Goal: Task Accomplishment & Management: Manage account settings

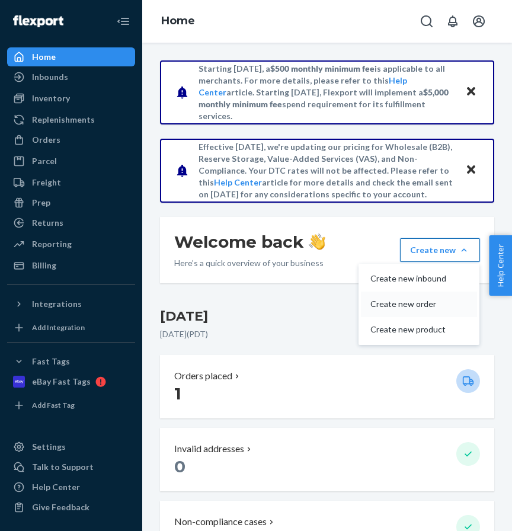
click at [425, 304] on span "Create new order" at bounding box center [409, 304] width 76 height 8
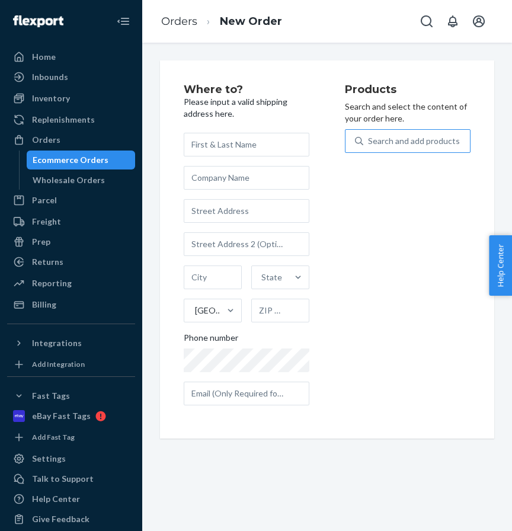
click at [399, 136] on div "Search and add products" at bounding box center [414, 141] width 92 height 12
click at [369, 136] on input "Search and add products" at bounding box center [368, 141] width 1 height 12
paste input "F5"
type input "F5"
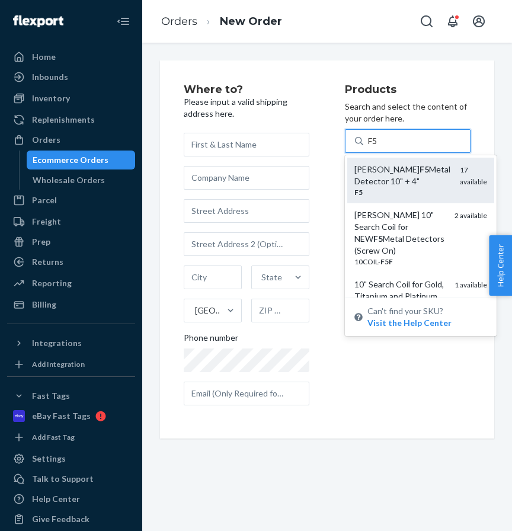
click at [420, 173] on em "F5" at bounding box center [424, 169] width 9 height 10
click at [379, 147] on input "F5" at bounding box center [373, 141] width 11 height 12
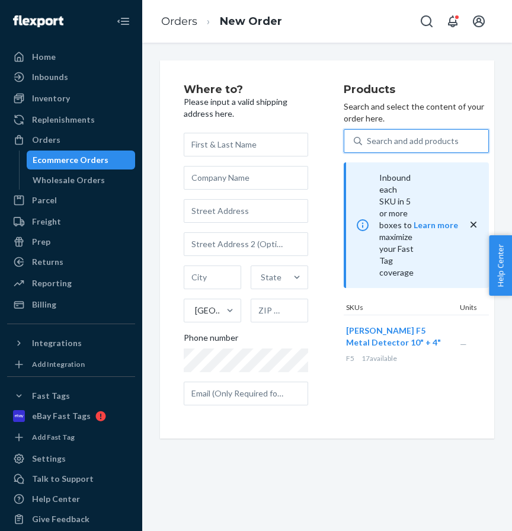
click at [388, 145] on div "Search and add products" at bounding box center [413, 141] width 92 height 12
click at [368, 145] on input "0 results available. Select is focused ,type to refine list, press Down to open…" at bounding box center [367, 141] width 1 height 12
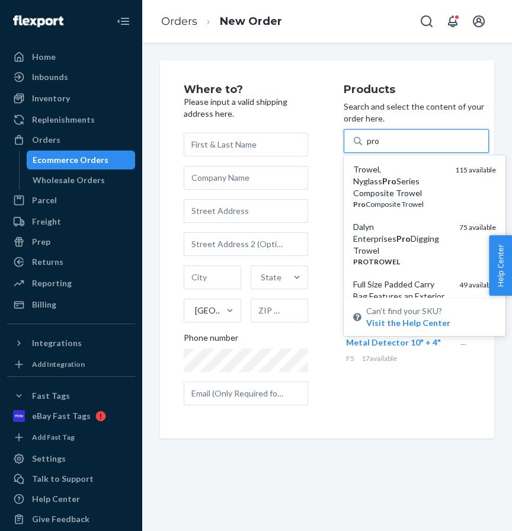
type input "prob"
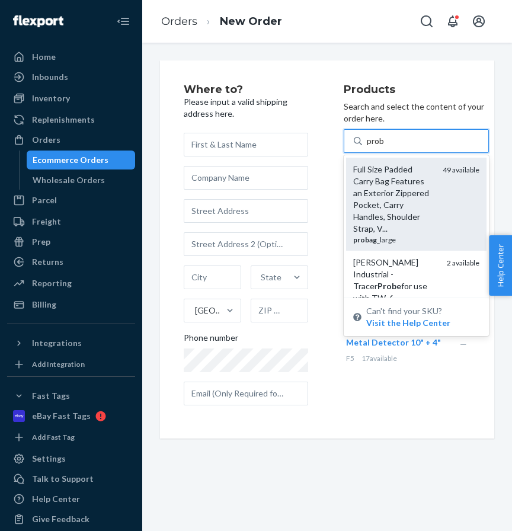
click at [375, 219] on div "Full Size Padded Carry Bag Features an Exterior Zippered Pocket, Carry Handles,…" at bounding box center [393, 199] width 80 height 71
click at [375, 147] on input "prob" at bounding box center [376, 141] width 18 height 12
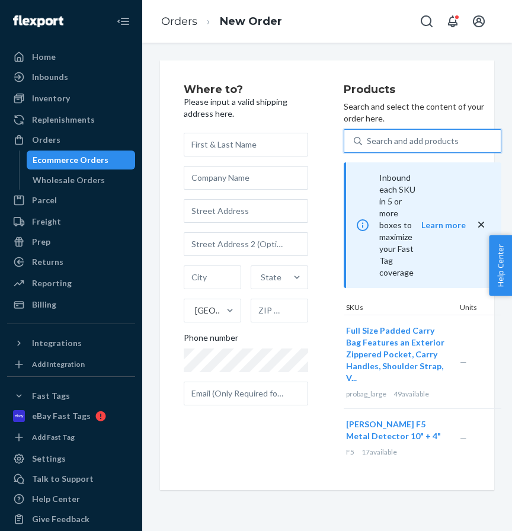
click at [382, 142] on div "Search and add products" at bounding box center [413, 141] width 92 height 12
click at [368, 142] on input "0 results available. Use Up and Down to choose options, press Enter to select t…" at bounding box center [367, 141] width 1 height 12
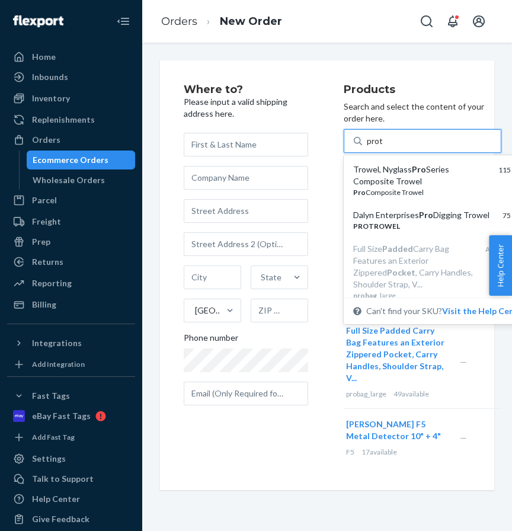
type input "protr"
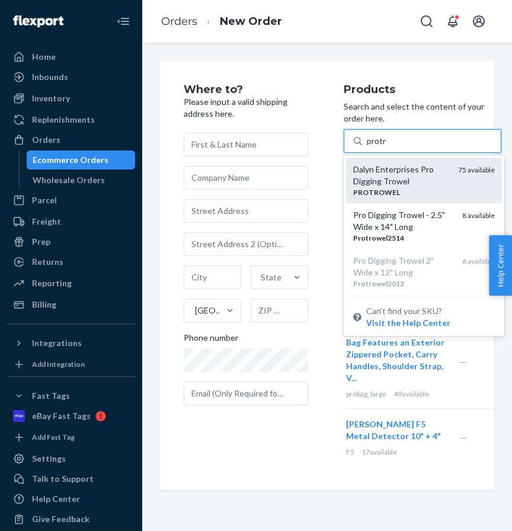
click at [381, 183] on div "Dalyn Enterprises Pro Digging Trowel" at bounding box center [400, 176] width 95 height 24
click at [381, 147] on input "protr" at bounding box center [377, 141] width 20 height 12
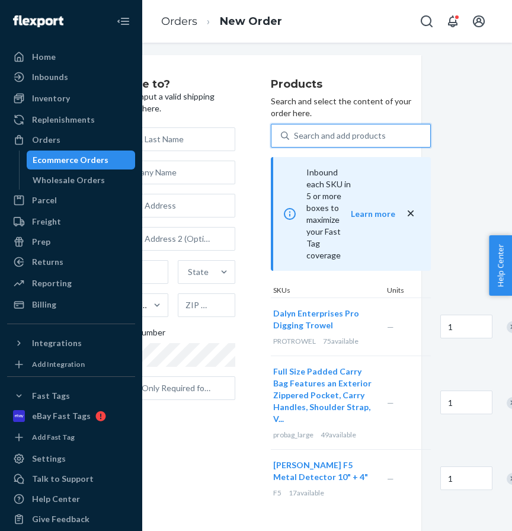
scroll to position [18, 82]
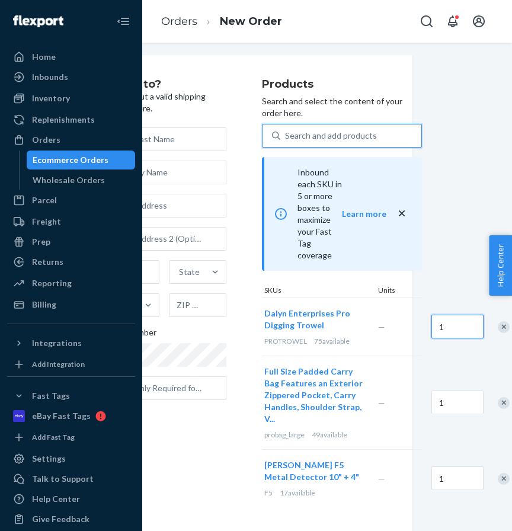
click at [456, 326] on input "1" at bounding box center [458, 327] width 52 height 24
type input "2"
click at [454, 404] on input "1" at bounding box center [458, 403] width 52 height 24
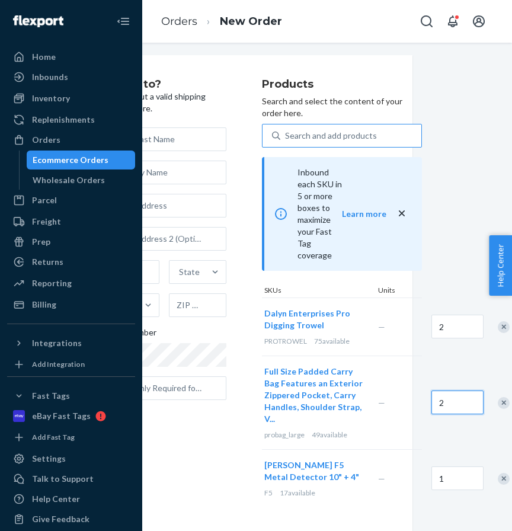
type input "2"
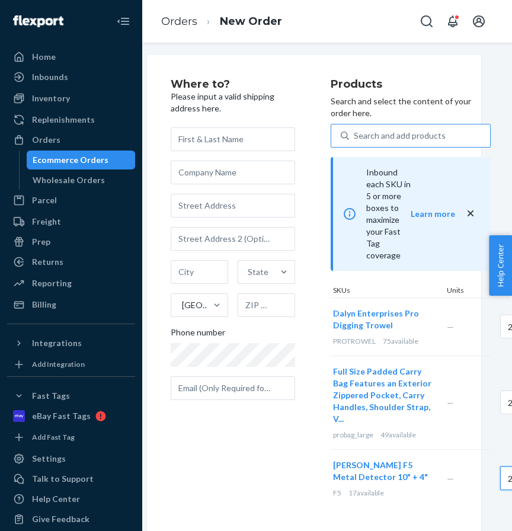
scroll to position [18, 0]
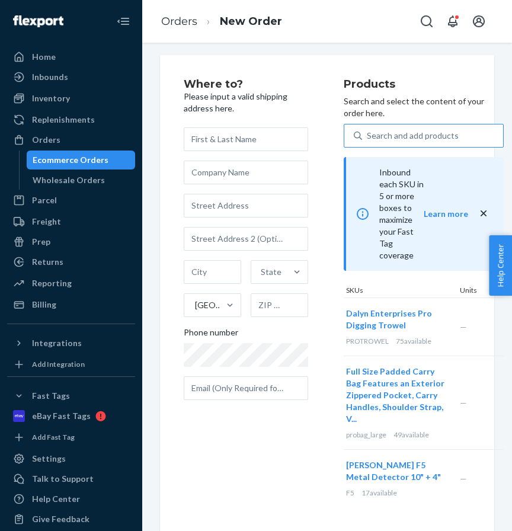
type input "2"
click at [209, 127] on input "text" at bounding box center [246, 139] width 124 height 24
paste input "[PERSON_NAME]"
type input "[PERSON_NAME]"
click at [213, 194] on input "text" at bounding box center [246, 206] width 124 height 24
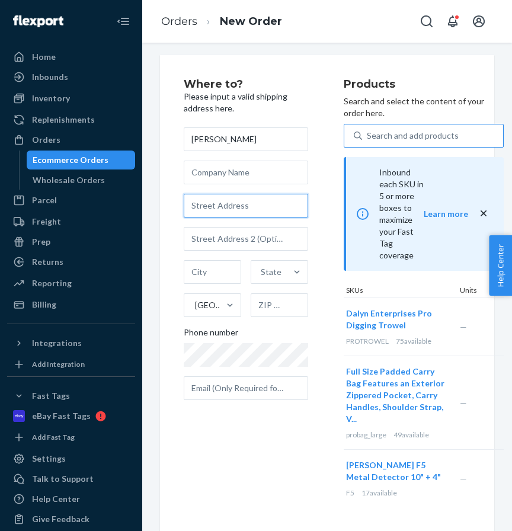
paste input "8476 HARPER DR WAYNESBORO PA 17268"
type input "8476 HARPER DR WAYNESBORO PA 17268"
type input "Waynesboro"
type input "17268"
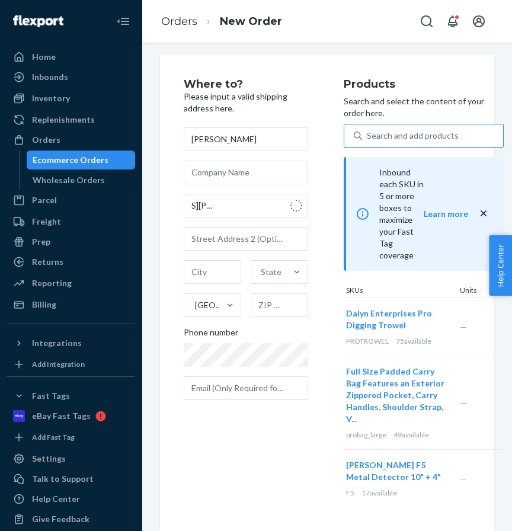
type input "8476 Harper Dr"
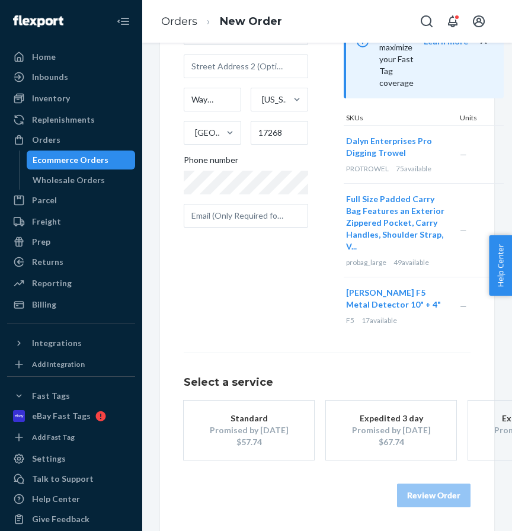
scroll to position [181, 0]
click at [259, 434] on div "Promised by Sep 3, 2025" at bounding box center [249, 430] width 95 height 12
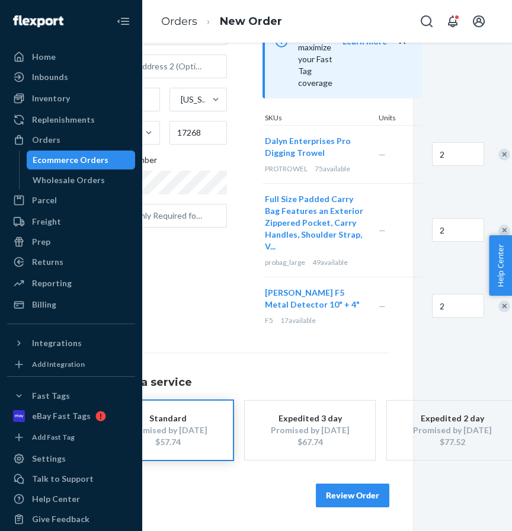
scroll to position [190, 79]
click at [352, 497] on button "Review Order" at bounding box center [355, 496] width 74 height 24
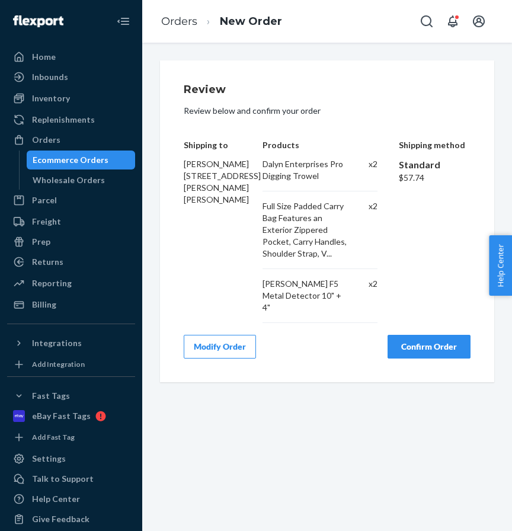
click at [413, 335] on button "Confirm Order" at bounding box center [429, 347] width 83 height 24
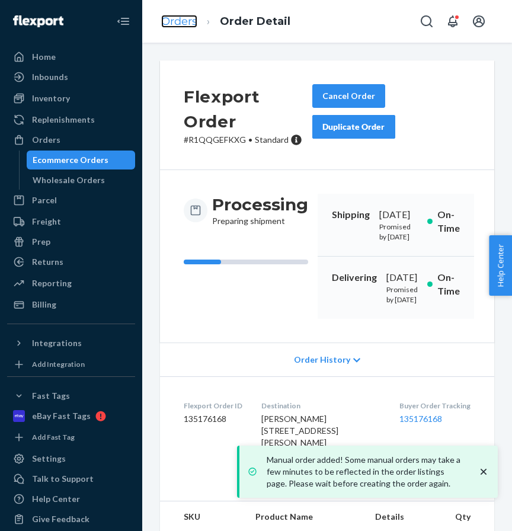
click at [176, 21] on link "Orders" at bounding box center [179, 21] width 36 height 13
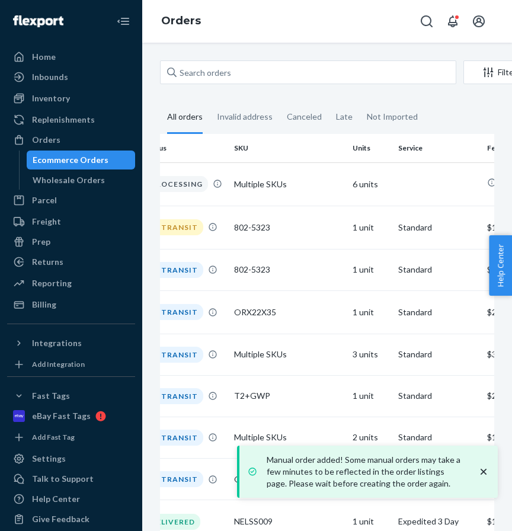
scroll to position [0, 124]
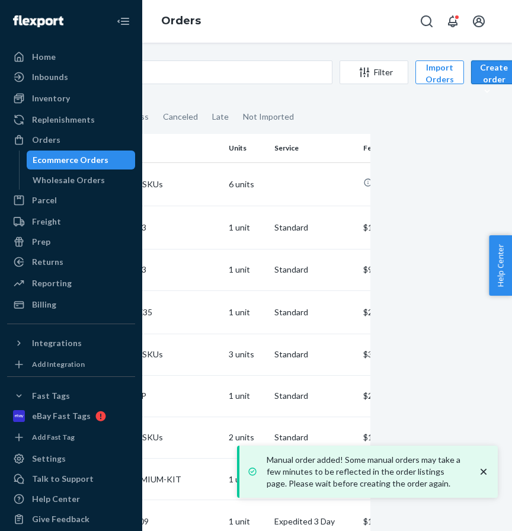
click at [491, 72] on div "Create order" at bounding box center [494, 80] width 28 height 36
click at [487, 100] on span "Ecommerce order" at bounding box center [521, 101] width 74 height 8
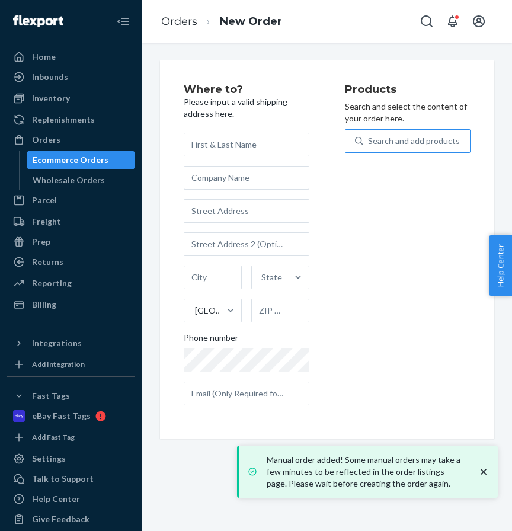
click at [418, 135] on div "Search and add products" at bounding box center [414, 141] width 92 height 12
click at [369, 135] on input "Search and add products" at bounding box center [368, 141] width 1 height 12
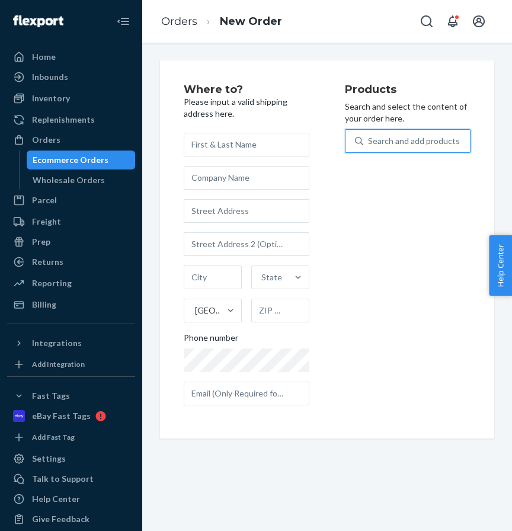
paste input "1142320"
type input "1142320"
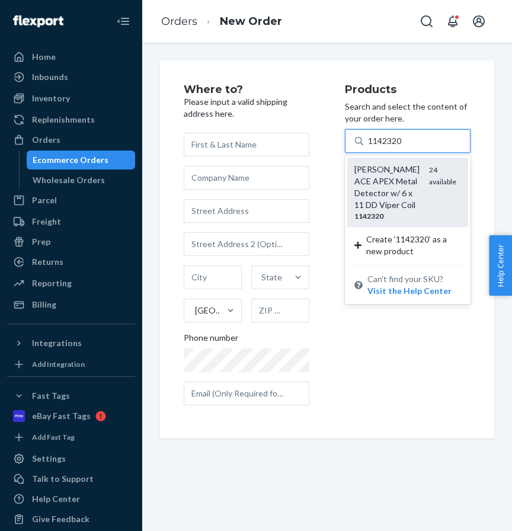
click at [388, 175] on div "[PERSON_NAME] ACE APEX Metal Detector w/ 6 x 11 DD Viper Coil" at bounding box center [387, 187] width 65 height 47
click at [388, 147] on input "1142320" at bounding box center [385, 141] width 35 height 12
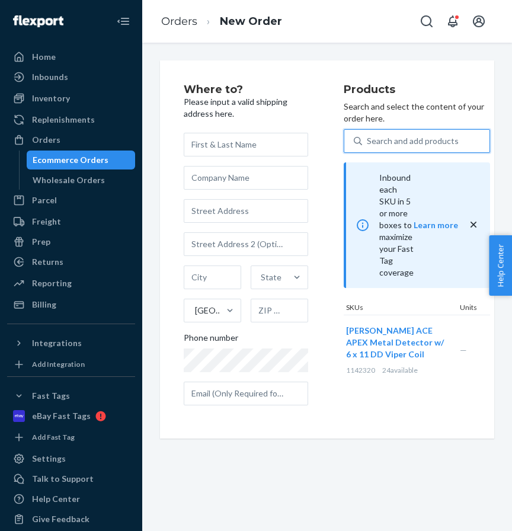
click at [391, 137] on div "Search and add products" at bounding box center [413, 141] width 92 height 12
click at [368, 137] on input "0 results available. Use Up and Down to choose options, press Enter to select t…" at bounding box center [367, 141] width 1 height 12
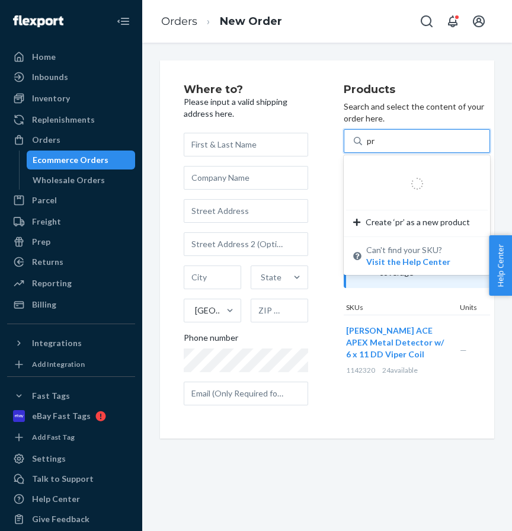
type input "pro"
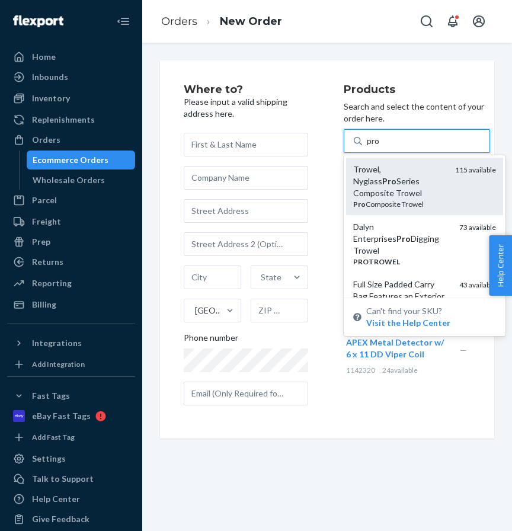
click at [371, 195] on div "Trowel, Nyglass Pro Series Composite Trowel" at bounding box center [399, 182] width 92 height 36
click at [371, 147] on input "pro" at bounding box center [374, 141] width 14 height 12
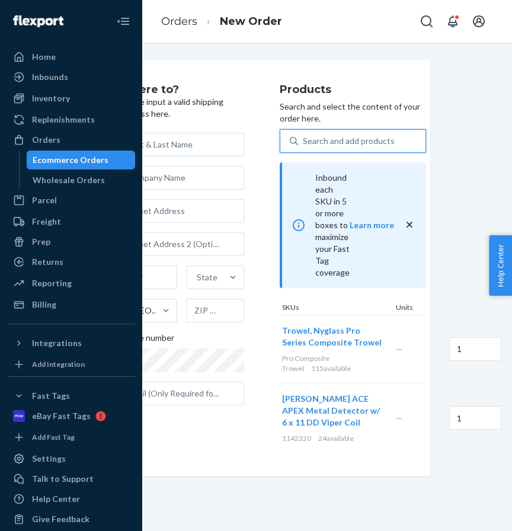
scroll to position [0, 82]
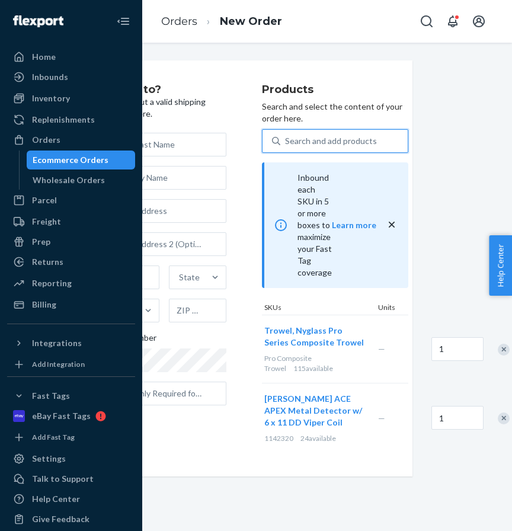
click at [501, 350] on div "Remove Item" at bounding box center [504, 350] width 12 height 12
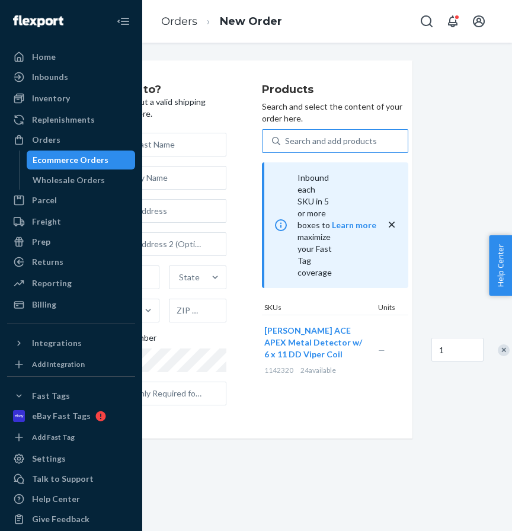
click at [305, 141] on div "Search and add products" at bounding box center [331, 141] width 92 height 12
click at [286, 141] on input "Search and add products" at bounding box center [285, 141] width 1 height 12
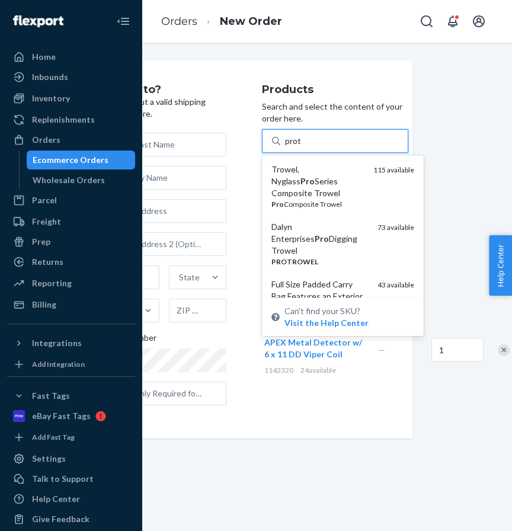
type input "protr"
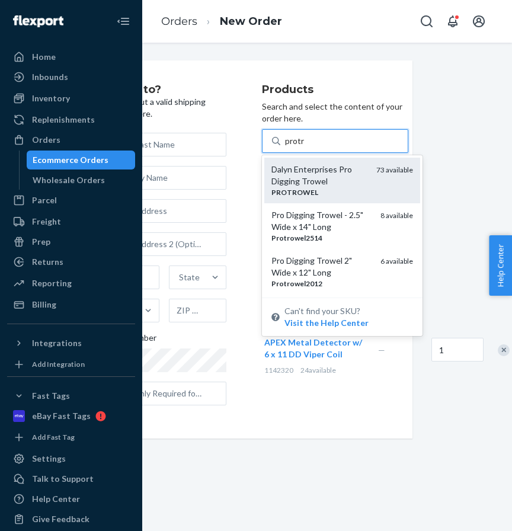
click at [304, 186] on div "Dalyn Enterprises Pro Digging Trowel" at bounding box center [319, 176] width 95 height 24
click at [304, 147] on input "protr" at bounding box center [295, 141] width 20 height 12
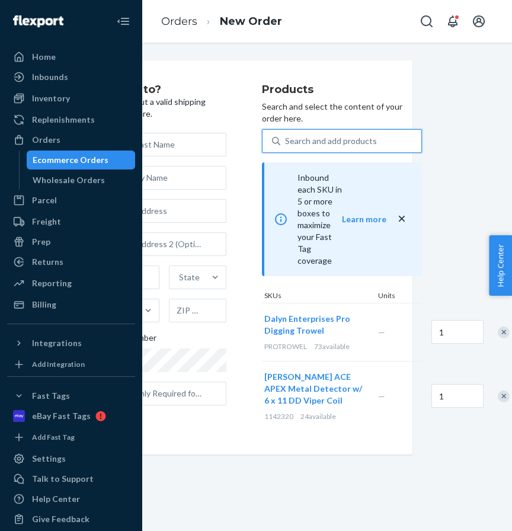
click at [312, 142] on div "Search and add products" at bounding box center [331, 141] width 92 height 12
click at [286, 142] on input "0 results available. Select is focused ,type to refine list, press Down to open…" at bounding box center [285, 141] width 1 height 12
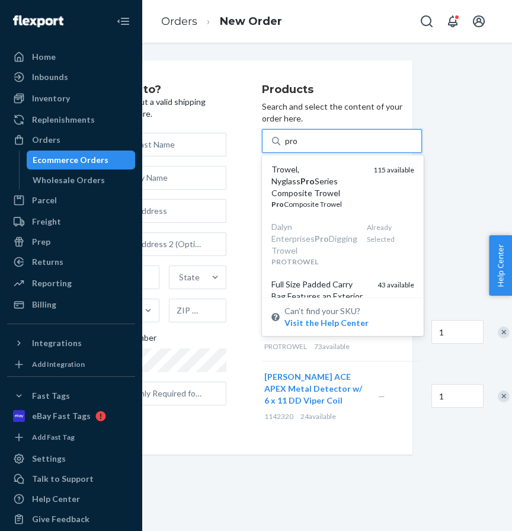
type input "prob"
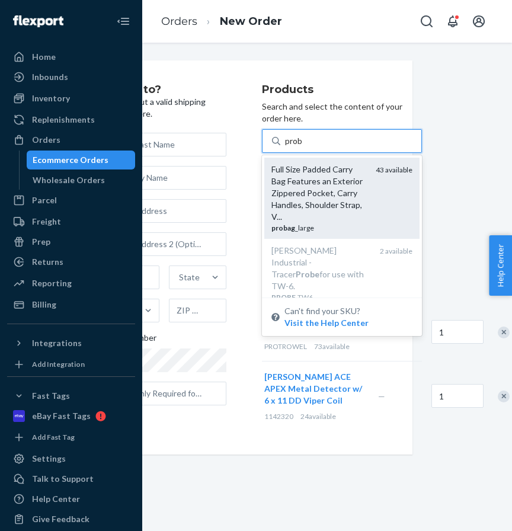
click at [295, 209] on div "Full Size Padded Carry Bag Features an Exterior Zippered Pocket, Carry Handles,…" at bounding box center [319, 193] width 95 height 59
click at [295, 147] on input "prob" at bounding box center [294, 141] width 18 height 12
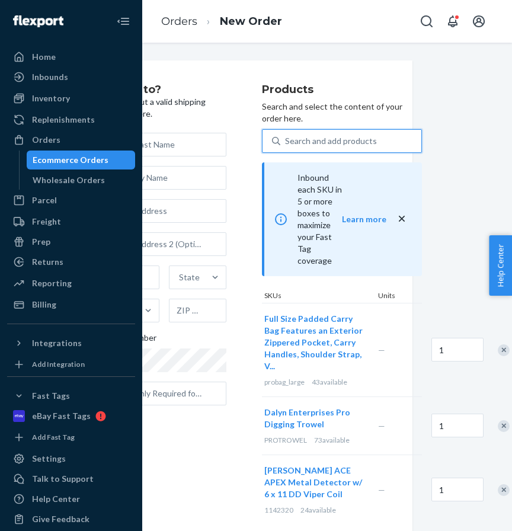
scroll to position [0, 0]
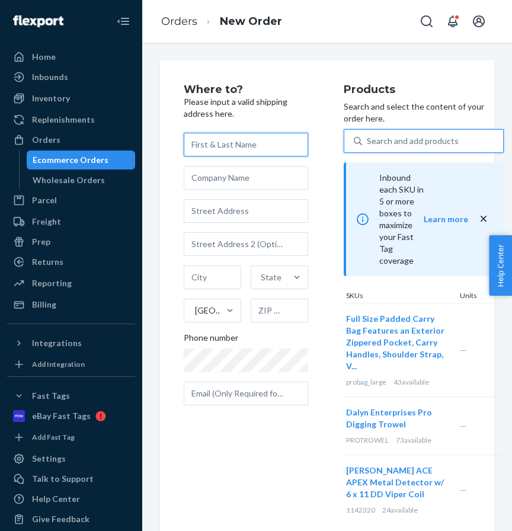
click at [215, 150] on input "text" at bounding box center [246, 145] width 124 height 24
paste input "[PERSON_NAME]"
type input "[PERSON_NAME]"
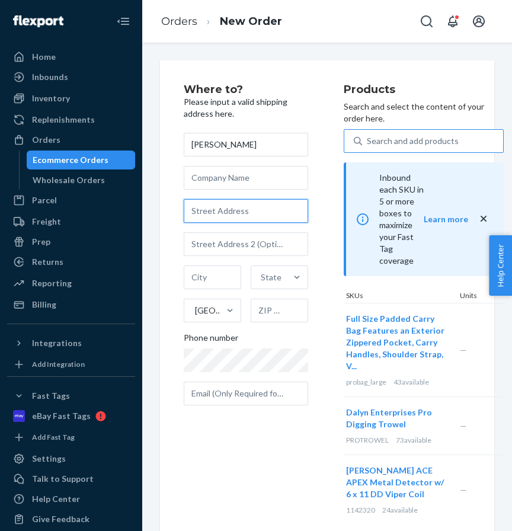
click at [203, 209] on input "text" at bounding box center [246, 211] width 124 height 24
paste input "806 BIRCH ST GREAT FALLS MT 59405"
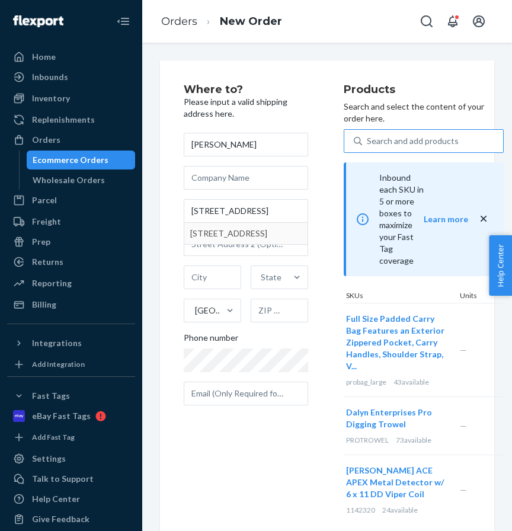
type input "Birch St"
type input "Great Falls"
type input "59405"
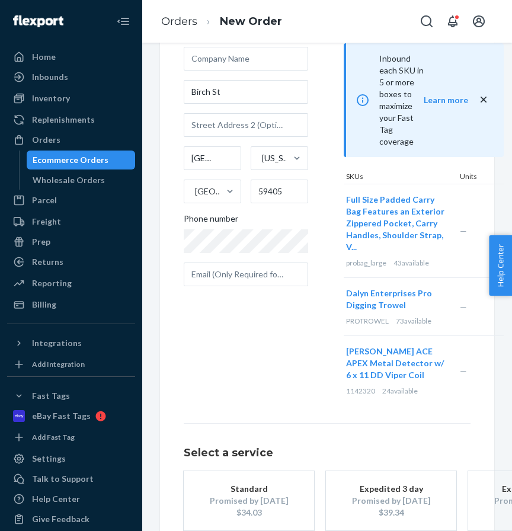
scroll to position [116, 0]
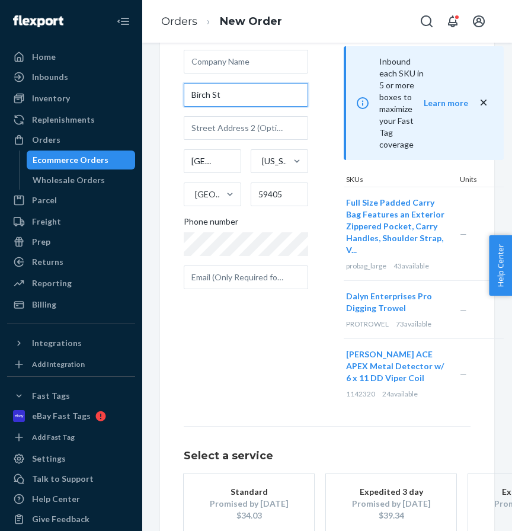
click at [198, 96] on input "Birch St" at bounding box center [246, 95] width 124 height 24
click at [194, 95] on input "Birch St" at bounding box center [246, 95] width 124 height 24
click at [194, 104] on input "Birch St" at bounding box center [246, 95] width 124 height 24
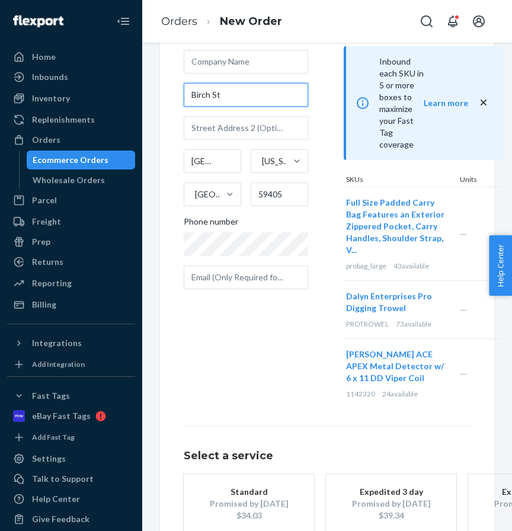
click at [194, 104] on input "Birch St" at bounding box center [246, 95] width 124 height 24
paste input "806 BIRCH ST GREAT FALLS MT 59405"
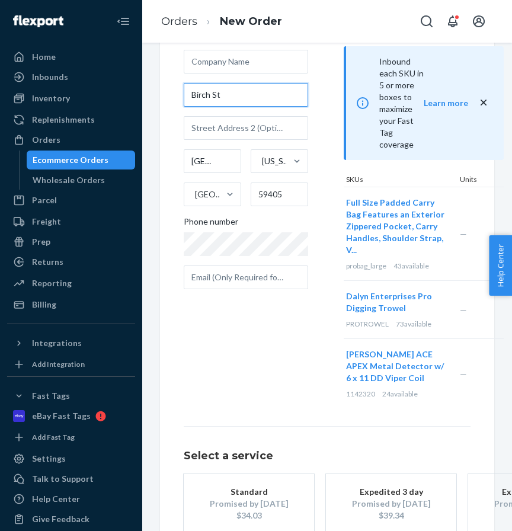
click at [194, 94] on input "Birch St" at bounding box center [246, 95] width 124 height 24
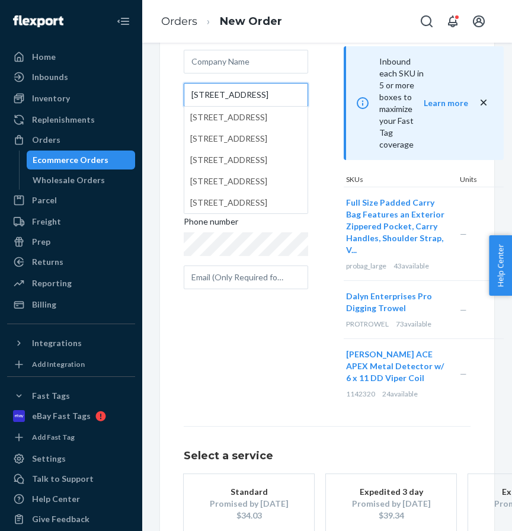
type input "806 Birch St"
click at [159, 135] on div "Where to? Please input a valid shipping address here. Brian Merritt 806 Birch S…" at bounding box center [327, 274] width 352 height 660
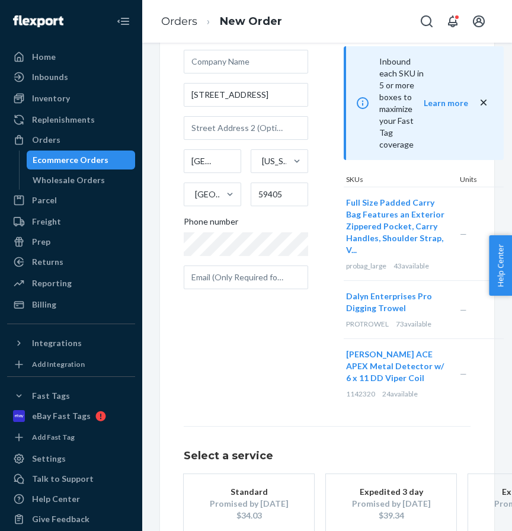
click at [206, 384] on div "Where to? Please input a valid shipping address here. Brian Merritt 806 Birch S…" at bounding box center [264, 188] width 160 height 440
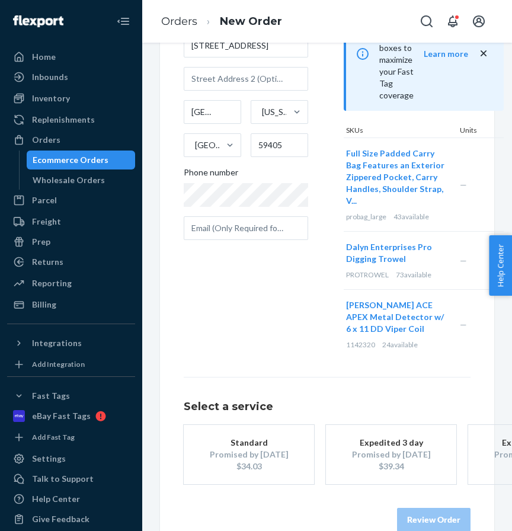
scroll to position [173, 0]
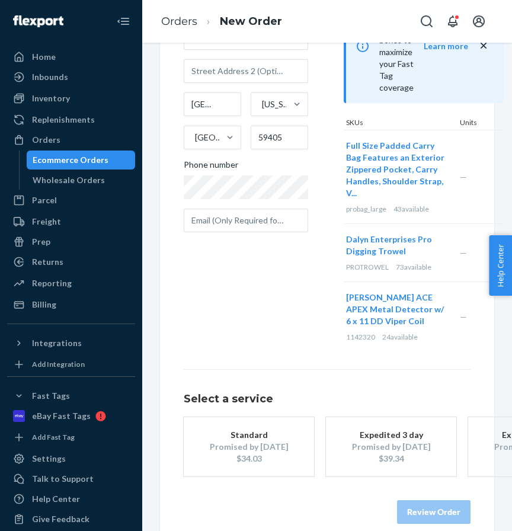
click at [241, 453] on div "Promised by Sep 3, 2025" at bounding box center [249, 447] width 95 height 12
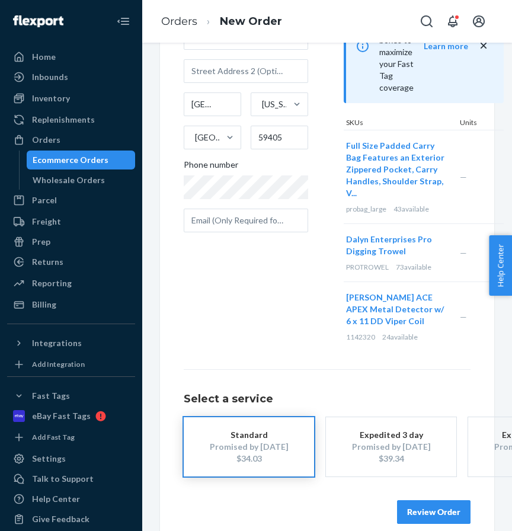
click at [424, 515] on button "Review Order" at bounding box center [434, 512] width 74 height 24
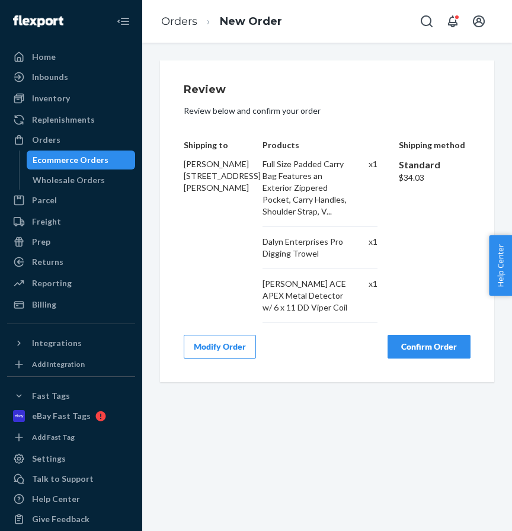
click at [419, 347] on button "Confirm Order" at bounding box center [429, 347] width 83 height 24
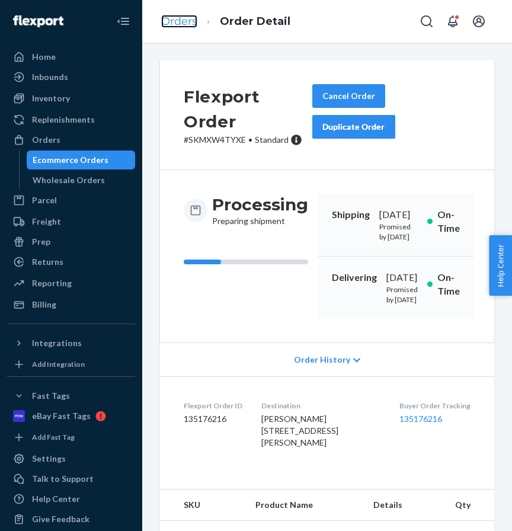
click at [176, 20] on link "Orders" at bounding box center [179, 21] width 36 height 13
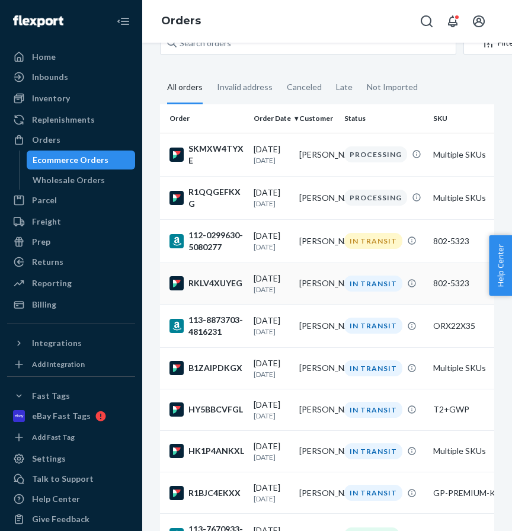
scroll to position [45, 0]
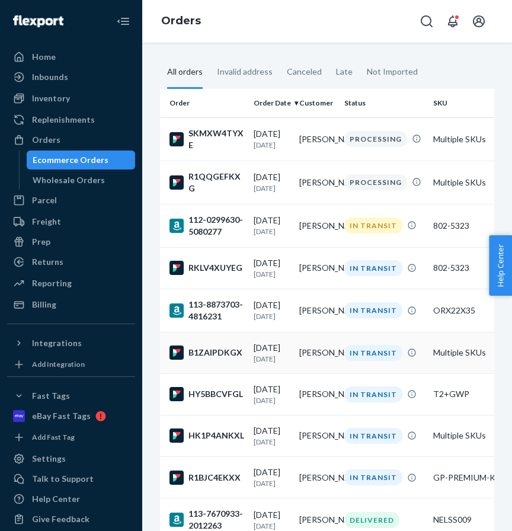
click at [279, 342] on td "[DATE] [DATE]" at bounding box center [272, 352] width 46 height 41
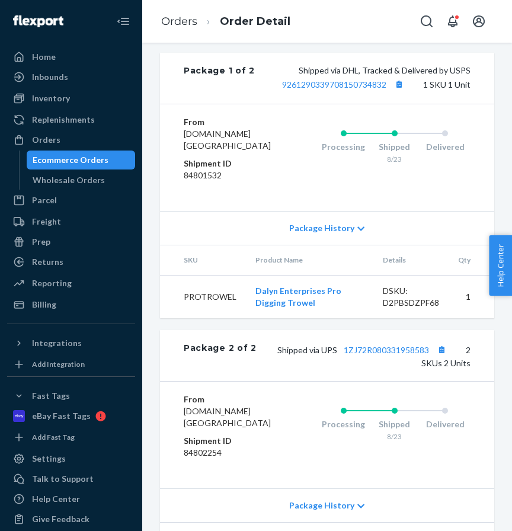
scroll to position [670, 0]
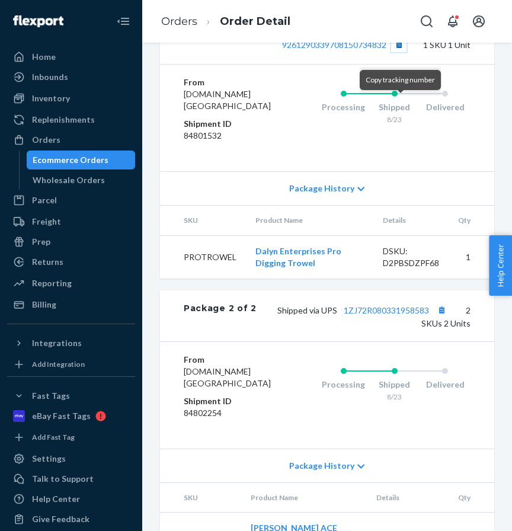
click at [396, 52] on button "Copy tracking number" at bounding box center [398, 44] width 15 height 15
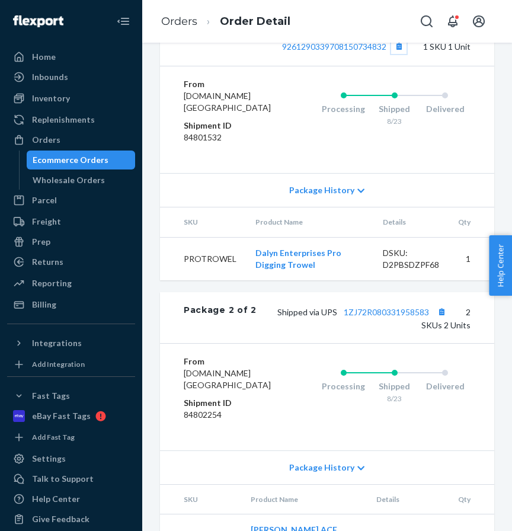
scroll to position [665, 0]
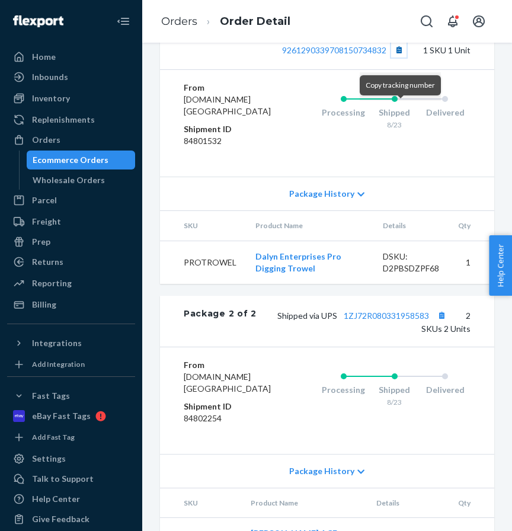
click at [396, 58] on button "Copy tracking number" at bounding box center [398, 49] width 15 height 15
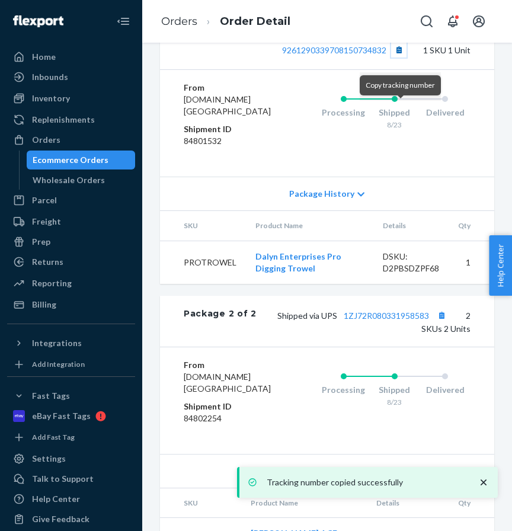
click at [396, 58] on button "Copy tracking number" at bounding box center [398, 49] width 15 height 15
click at [191, 21] on link "Orders" at bounding box center [179, 21] width 36 height 13
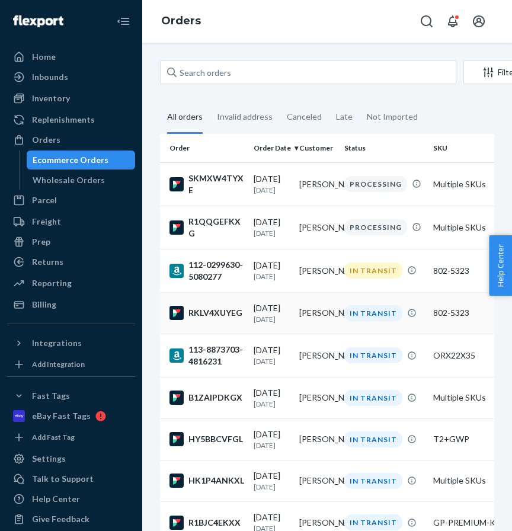
click at [245, 315] on td "RKLV4XUYEG" at bounding box center [204, 312] width 89 height 41
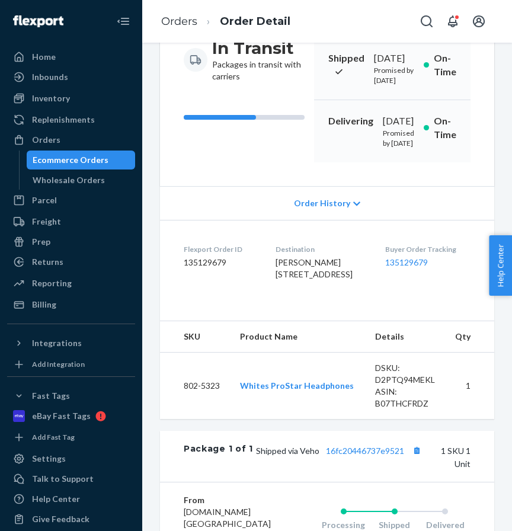
scroll to position [337, 0]
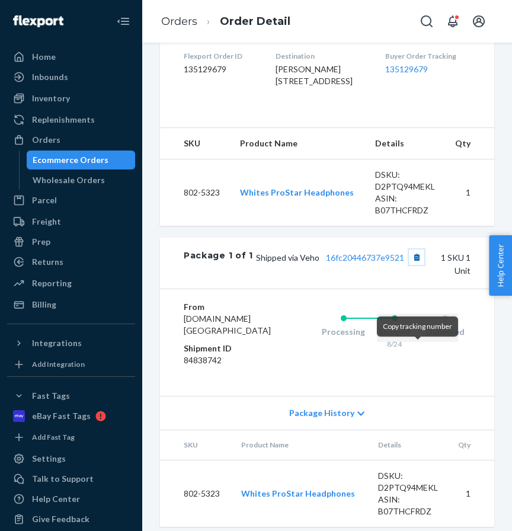
click at [416, 265] on button "Copy tracking number" at bounding box center [416, 257] width 15 height 15
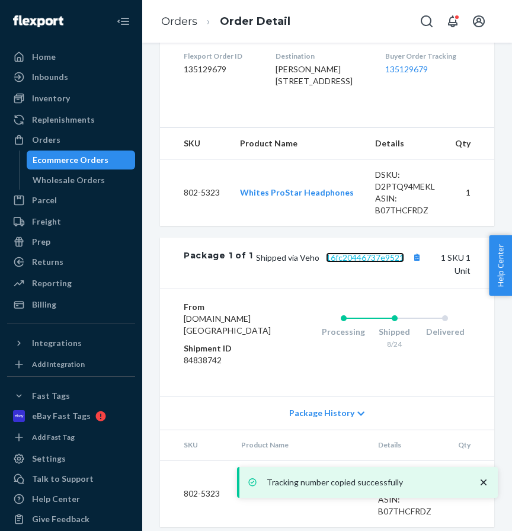
click at [363, 263] on link "16fc20446737e9521" at bounding box center [365, 258] width 78 height 10
